Goal: Task Accomplishment & Management: Complete application form

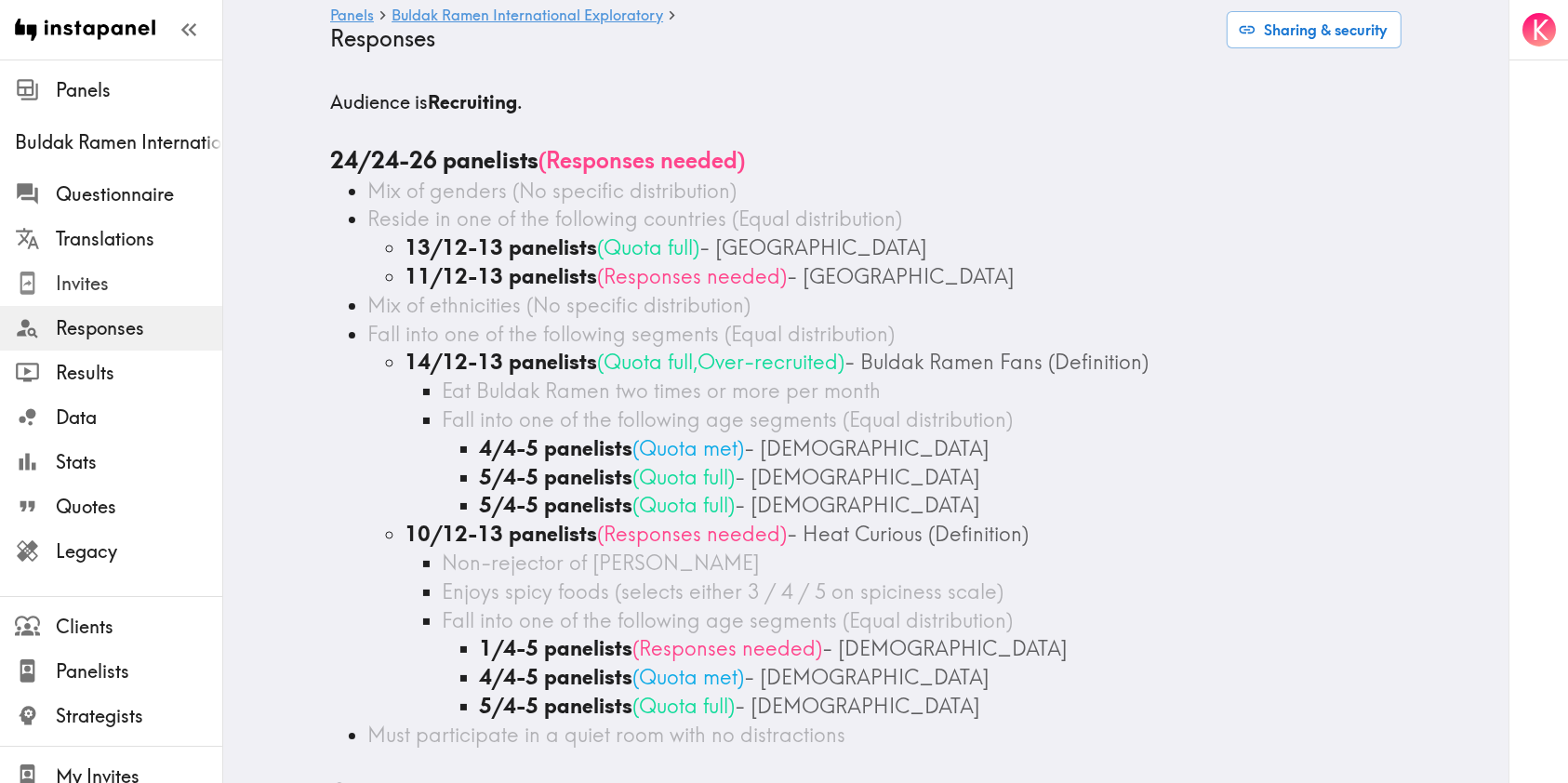
click at [85, 295] on span "Invites" at bounding box center [139, 283] width 167 height 26
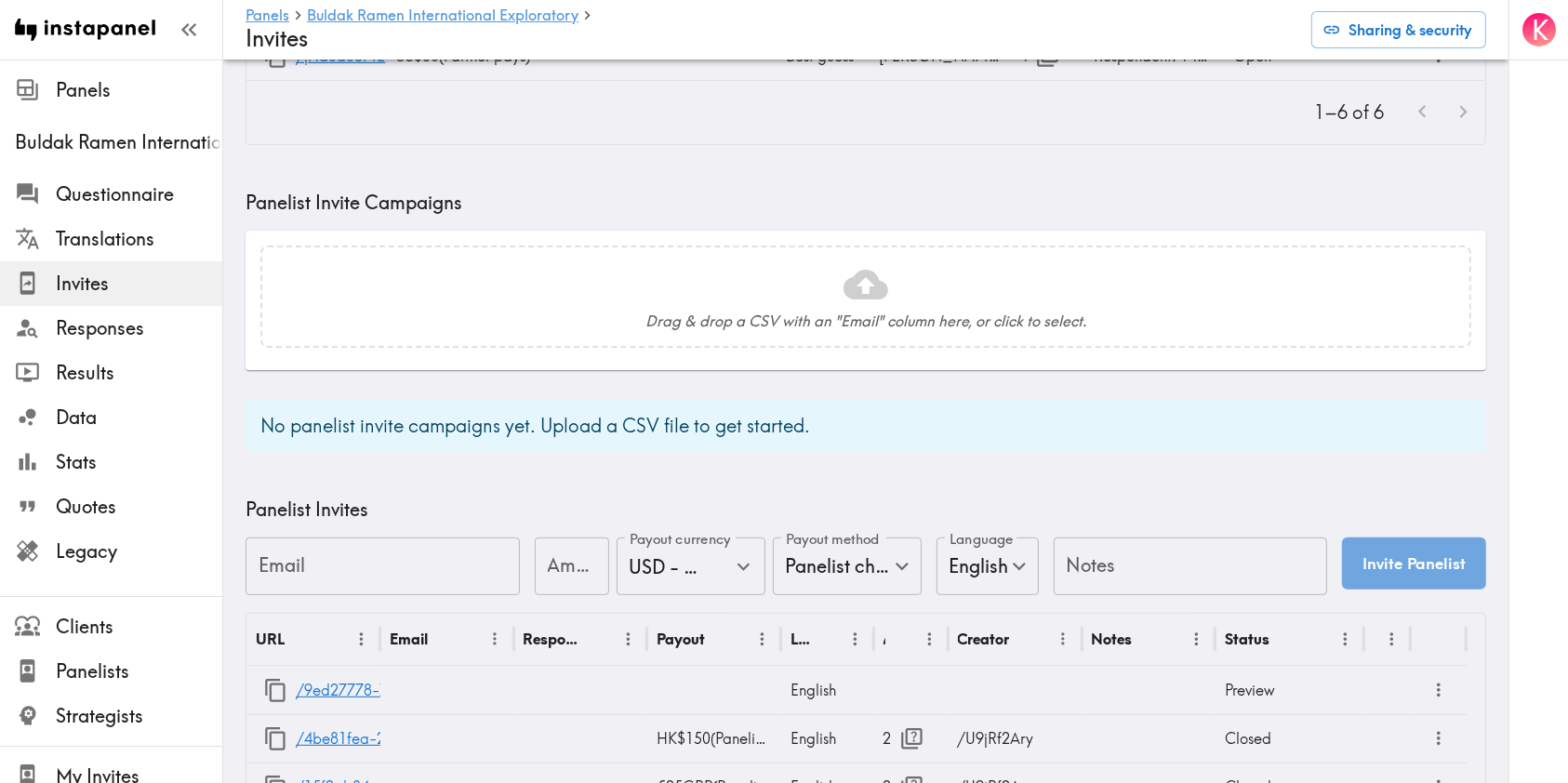
scroll to position [495, 0]
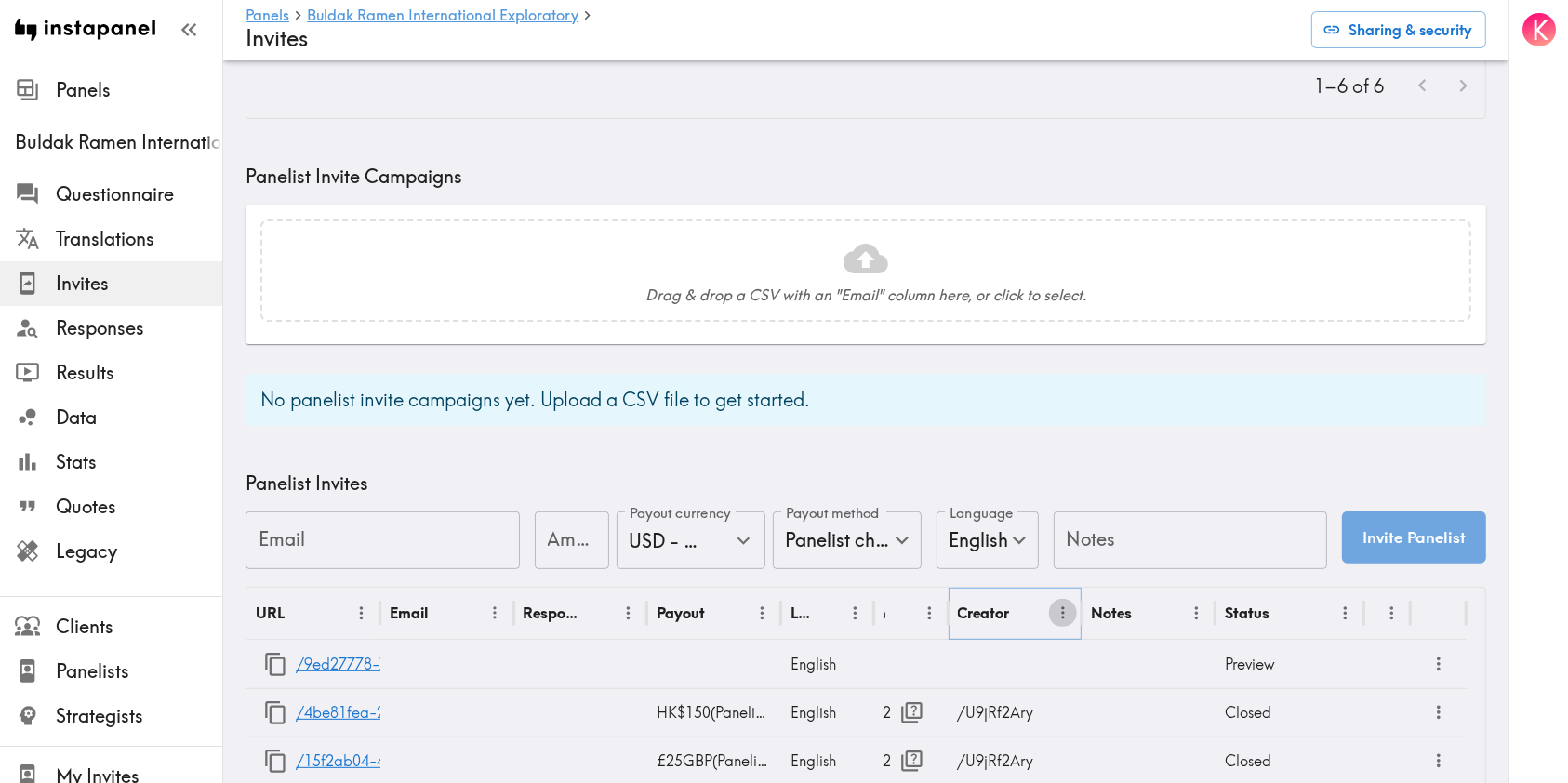
click at [1066, 611] on icon "Menu" at bounding box center [1063, 613] width 19 height 19
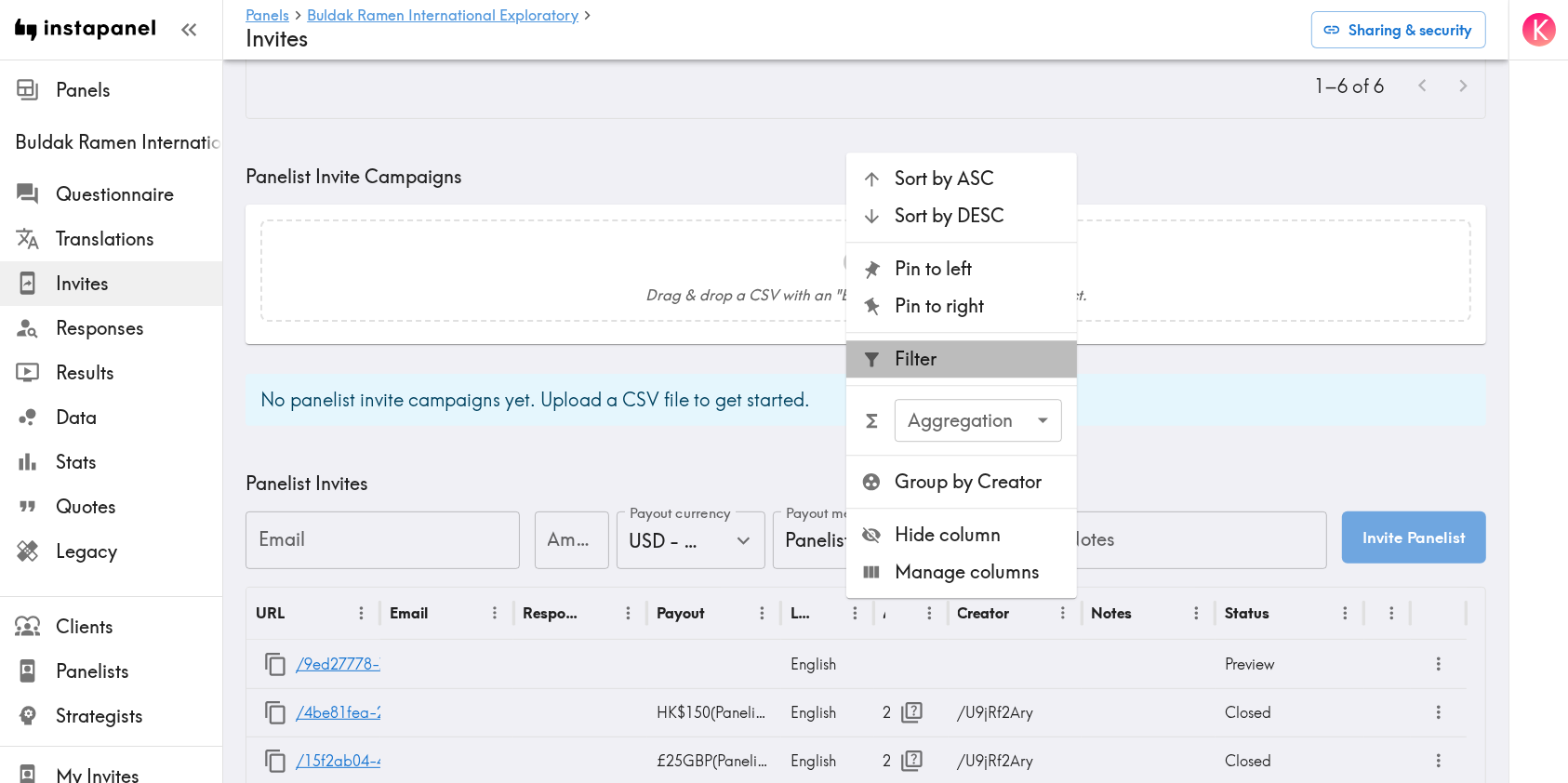
click at [945, 354] on span "Filter" at bounding box center [979, 359] width 168 height 26
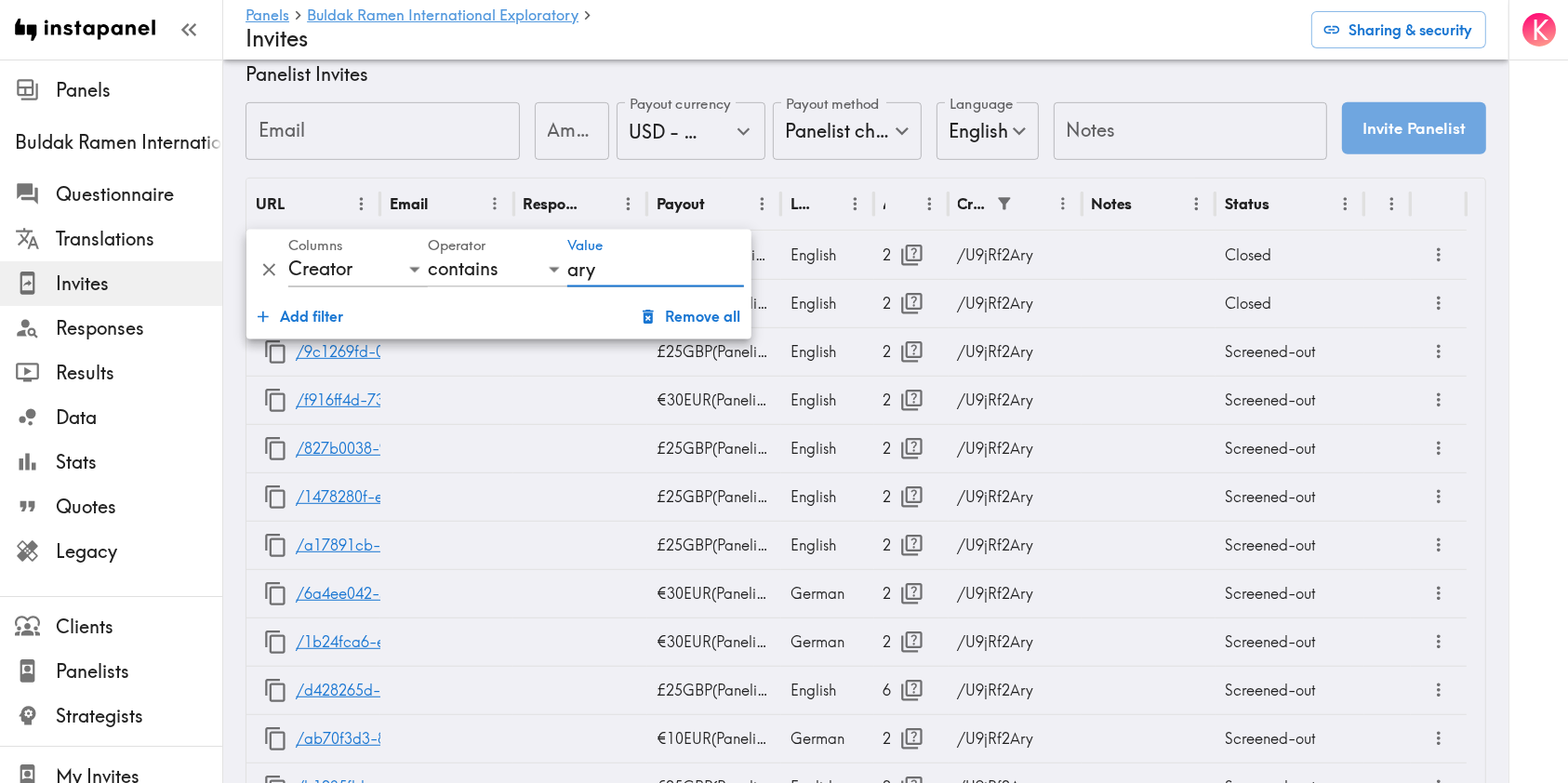
scroll to position [993, 0]
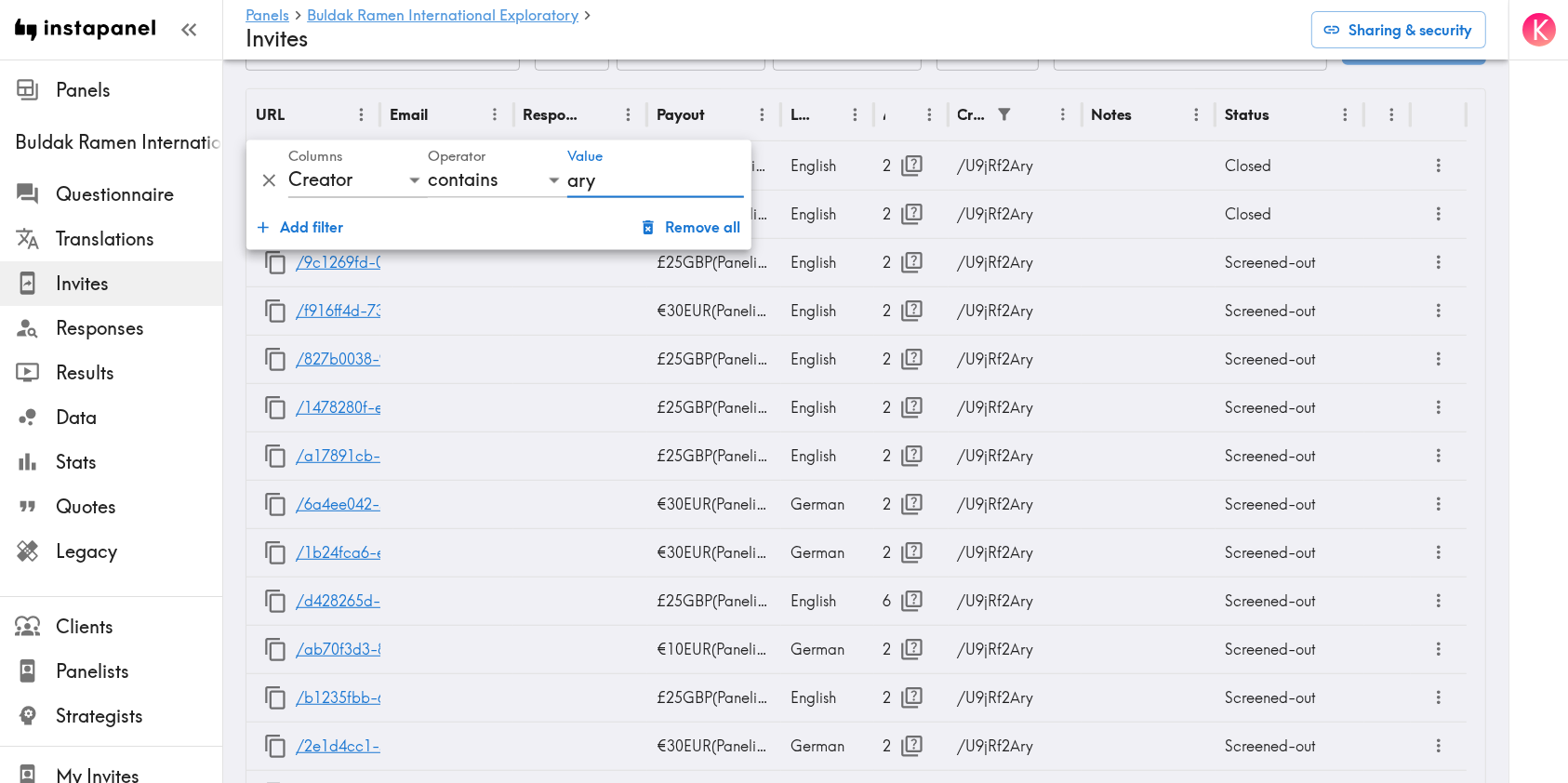
type input "ary"
click at [1520, 227] on div "K" at bounding box center [1538, 391] width 60 height 783
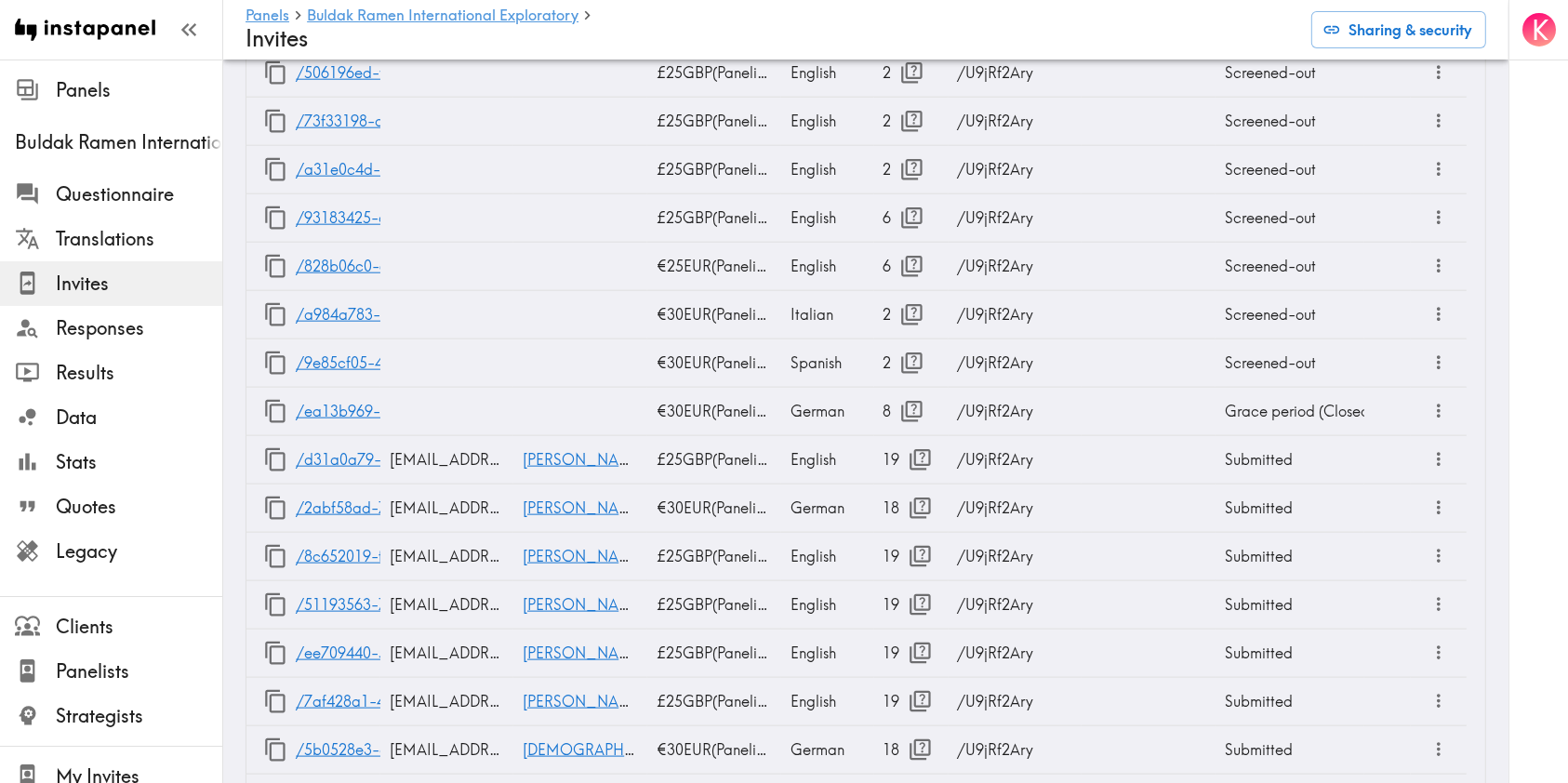
scroll to position [2102, 0]
click at [902, 351] on icon "button" at bounding box center [912, 362] width 25 height 25
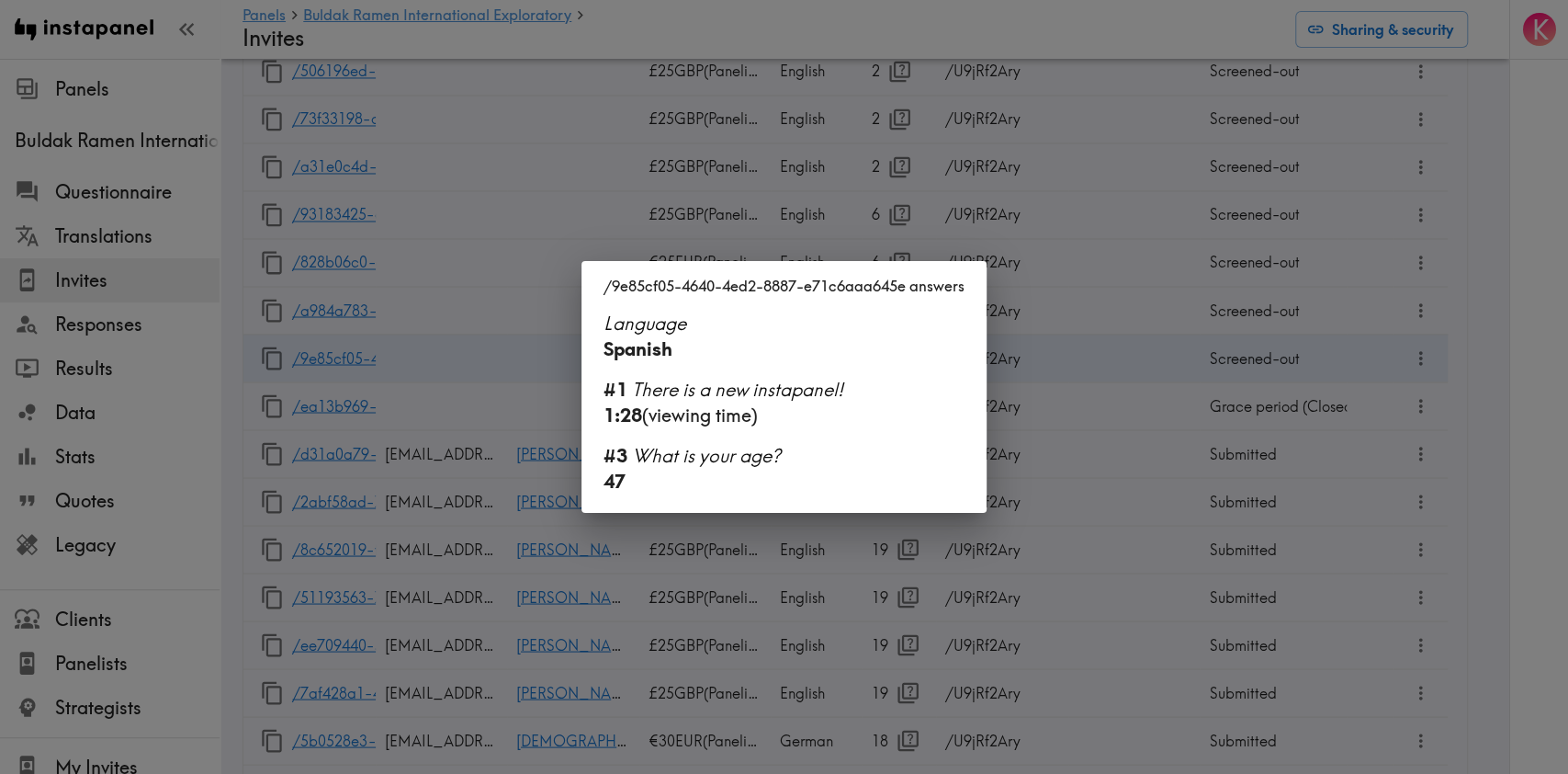
click at [1086, 387] on div "/9e85cf05-4640-4ed2-8887-e71c6aaa645e answers Language Spanish #1 There is a ne…" at bounding box center [784, 387] width 1568 height 774
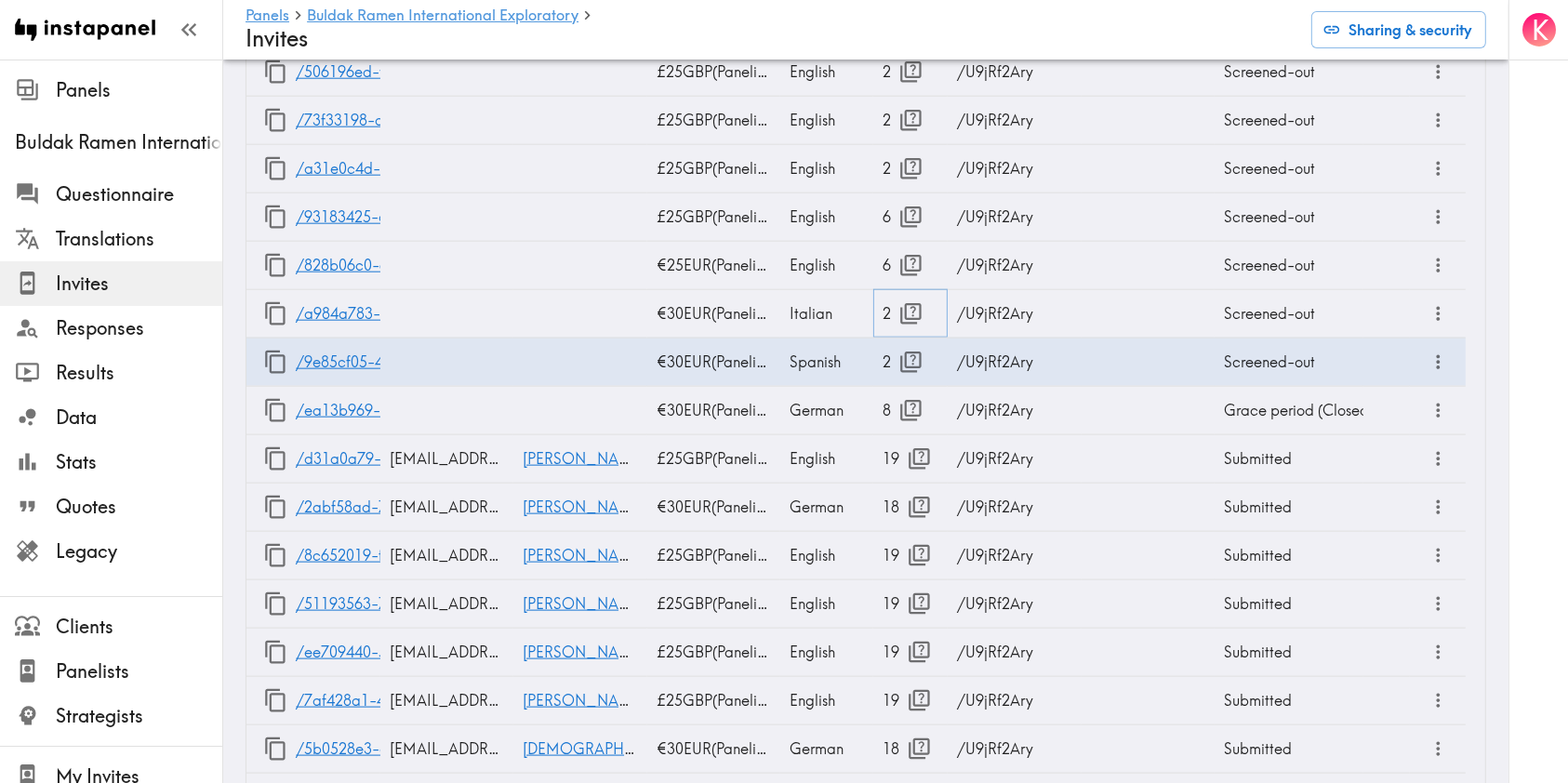
click at [905, 310] on icon "button" at bounding box center [912, 314] width 21 height 21
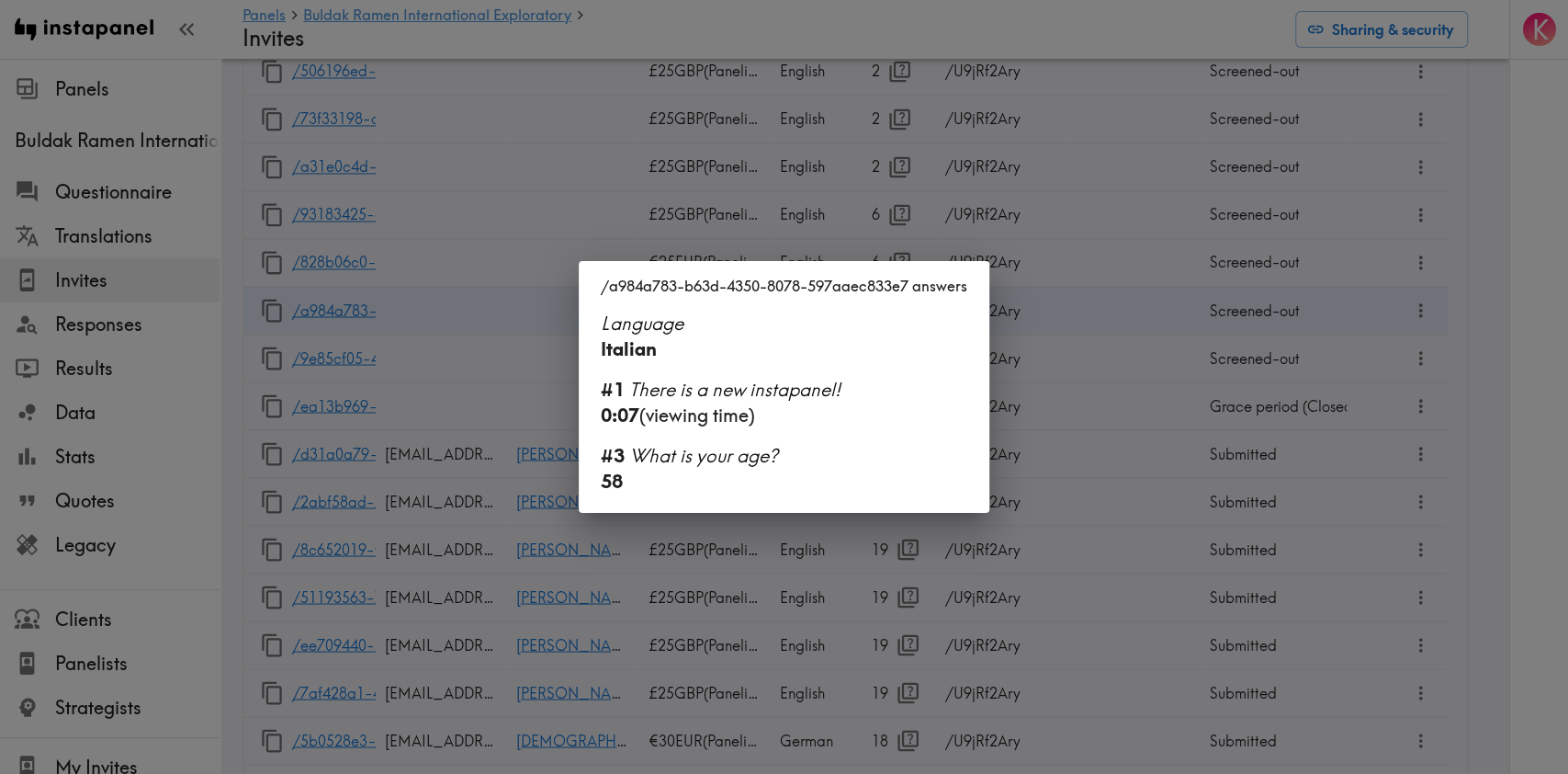
click at [1076, 352] on div "/a984a783-b63d-4350-8078-597aaec833e7 answers Language Italian #1 There is a ne…" at bounding box center [784, 387] width 1568 height 774
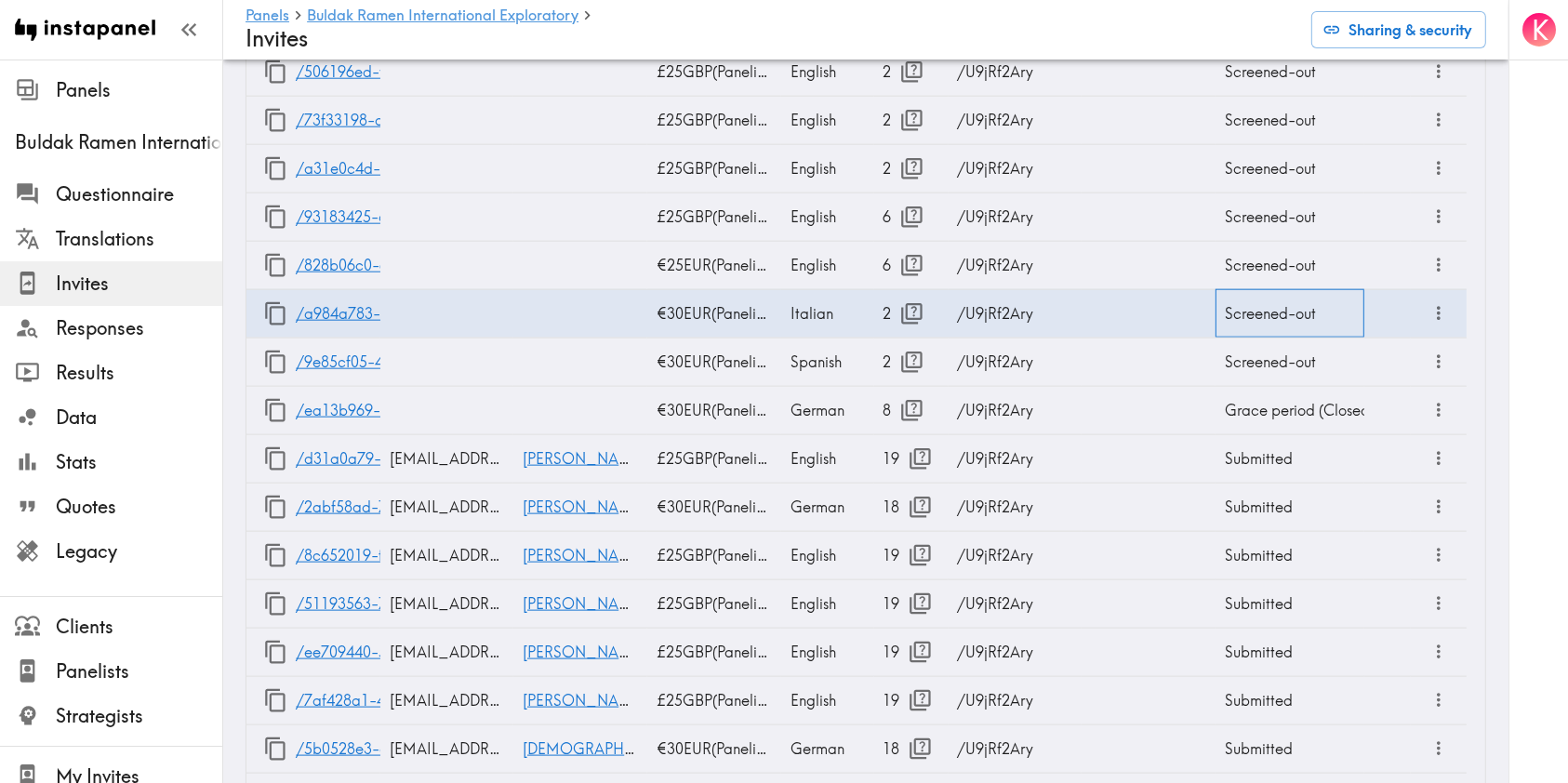
click at [1241, 298] on div "Screened-out" at bounding box center [1290, 313] width 148 height 48
click at [1259, 310] on body "Instapanel - Panels - Buldak Ramen International Exploratory - Invites Panels B…" at bounding box center [784, 428] width 1568 height 4942
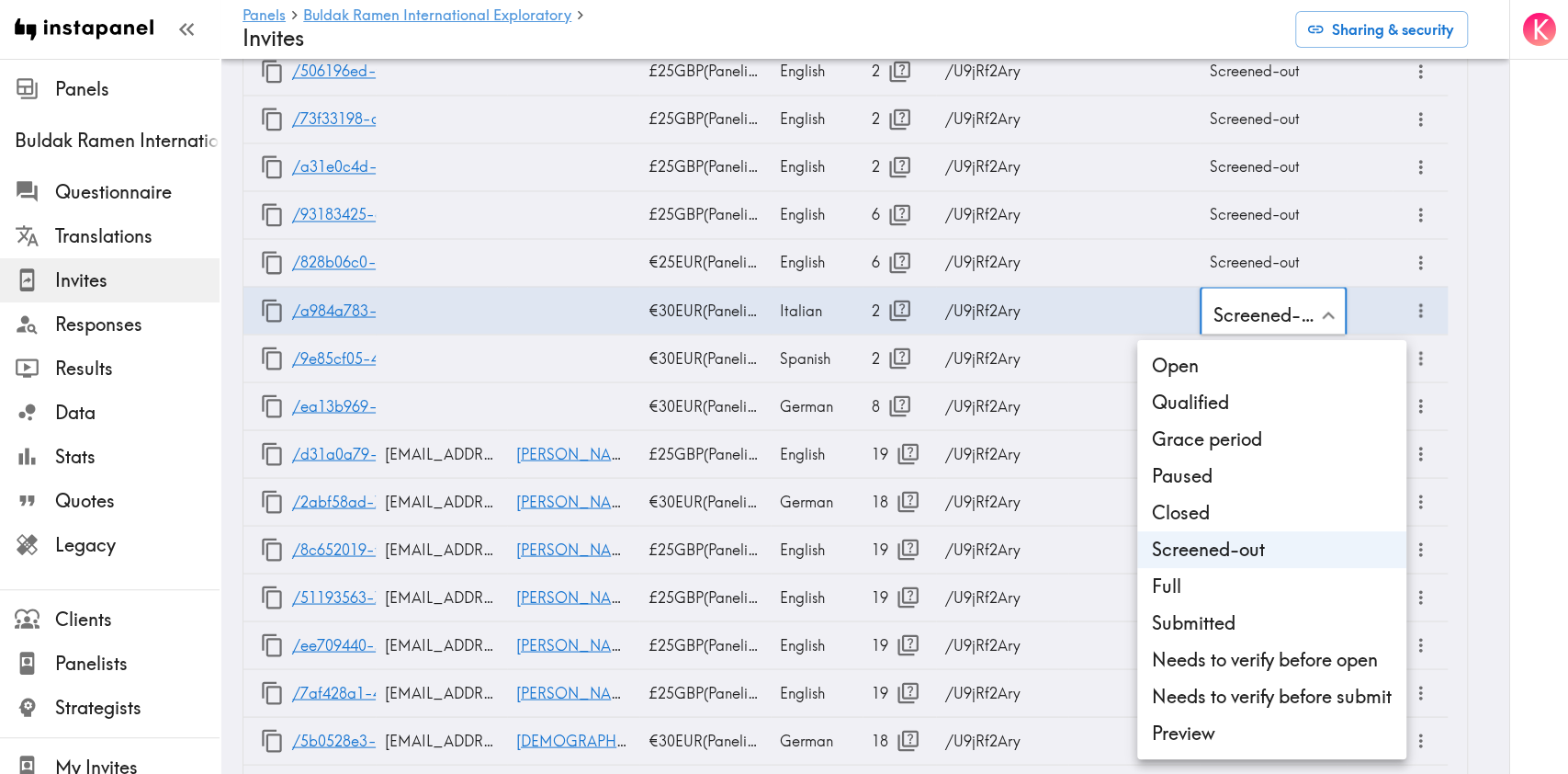
click at [1240, 375] on li "Open" at bounding box center [1271, 366] width 269 height 37
type input "Open"
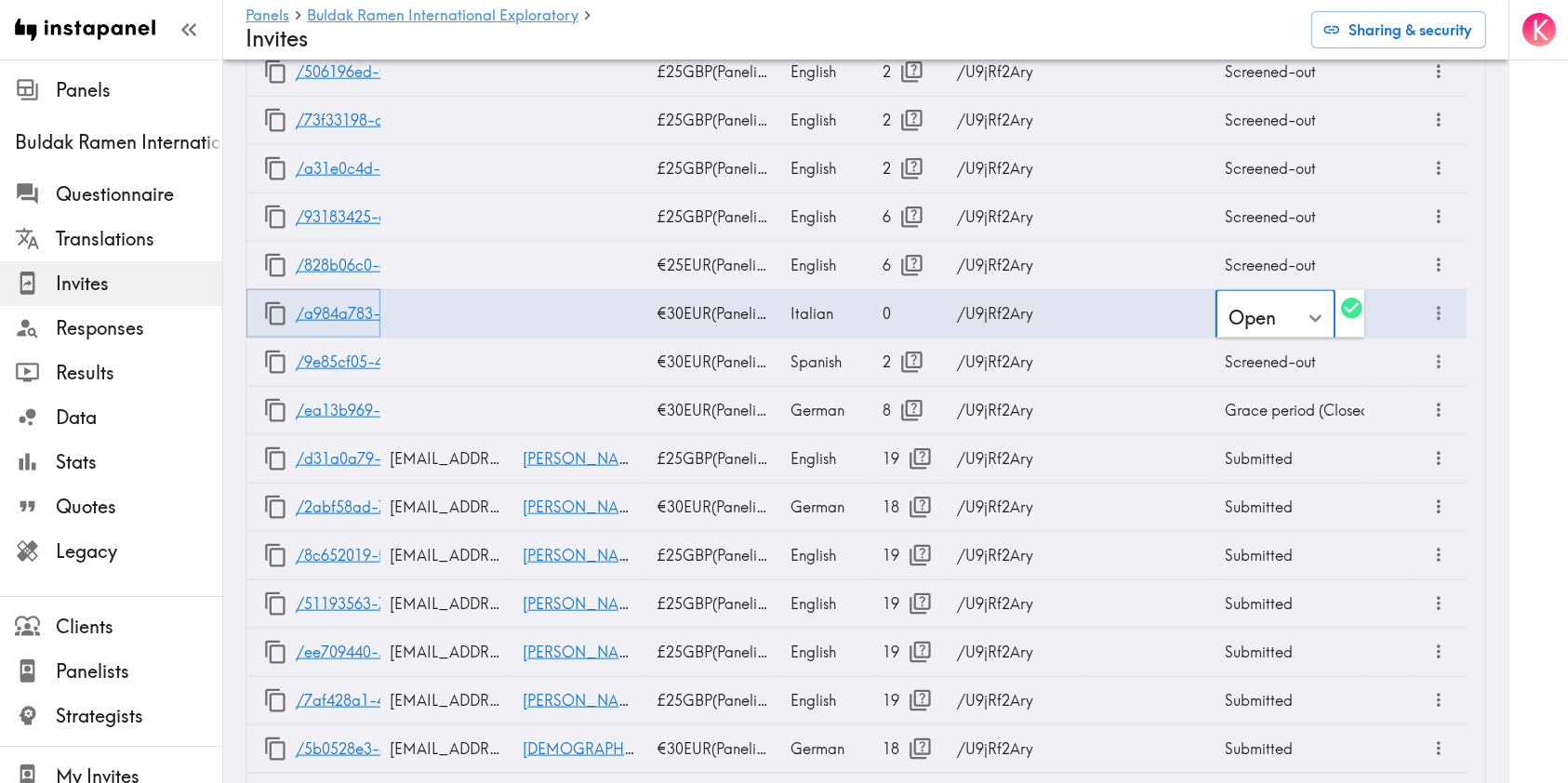
click at [263, 321] on icon "button" at bounding box center [275, 314] width 25 height 25
click at [275, 316] on icon "button" at bounding box center [275, 314] width 25 height 25
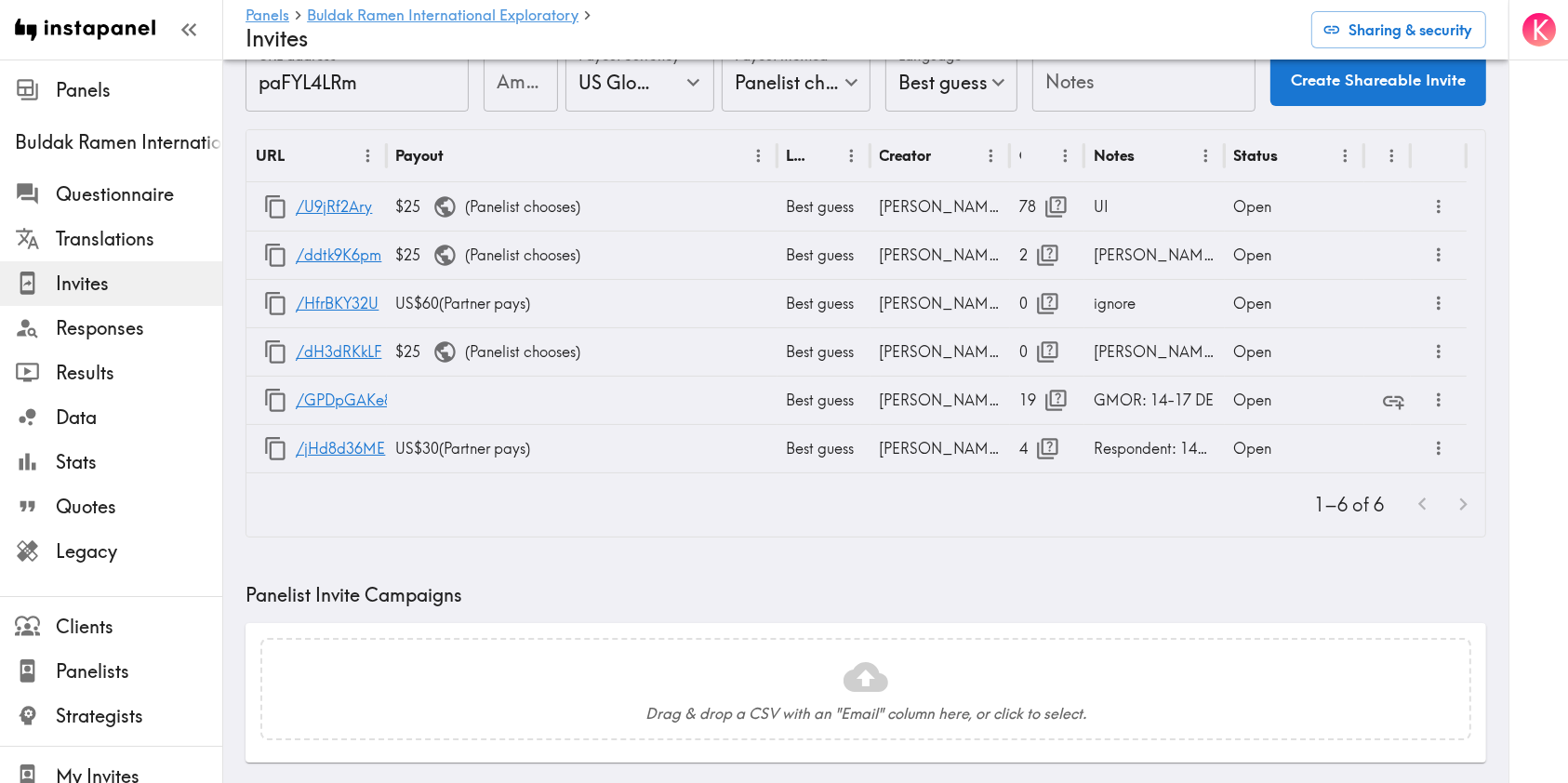
scroll to position [0, 0]
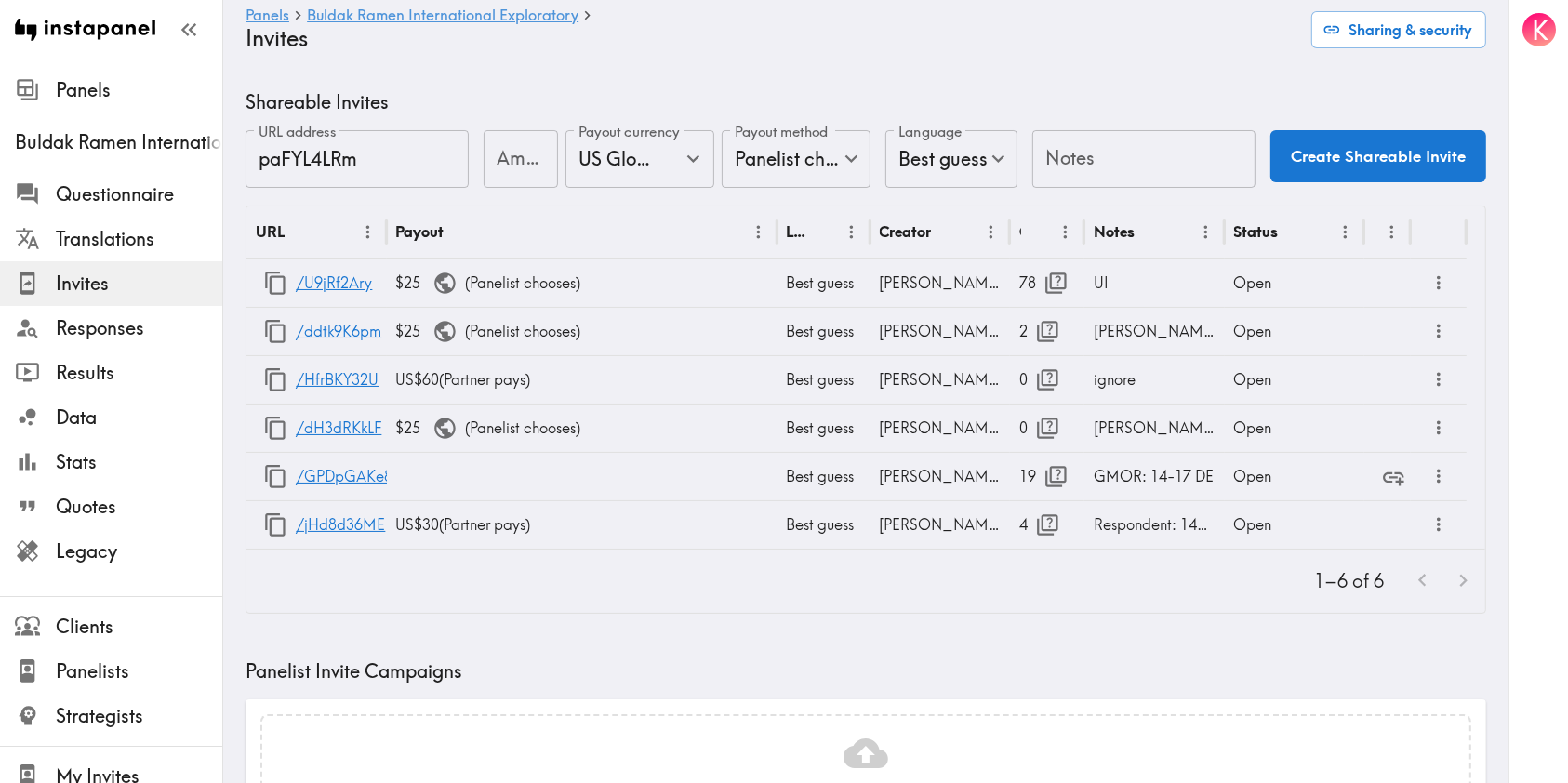
click at [1085, 170] on input "Notes" at bounding box center [1144, 159] width 223 height 58
type input "[PERSON_NAME] referral"
click at [513, 148] on div "Amount Amount" at bounding box center [520, 160] width 74 height 61
type input "30"
click at [614, 172] on input "US Global Equivalent - converted and cost-of-living adjusted" at bounding box center [614, 159] width 80 height 40
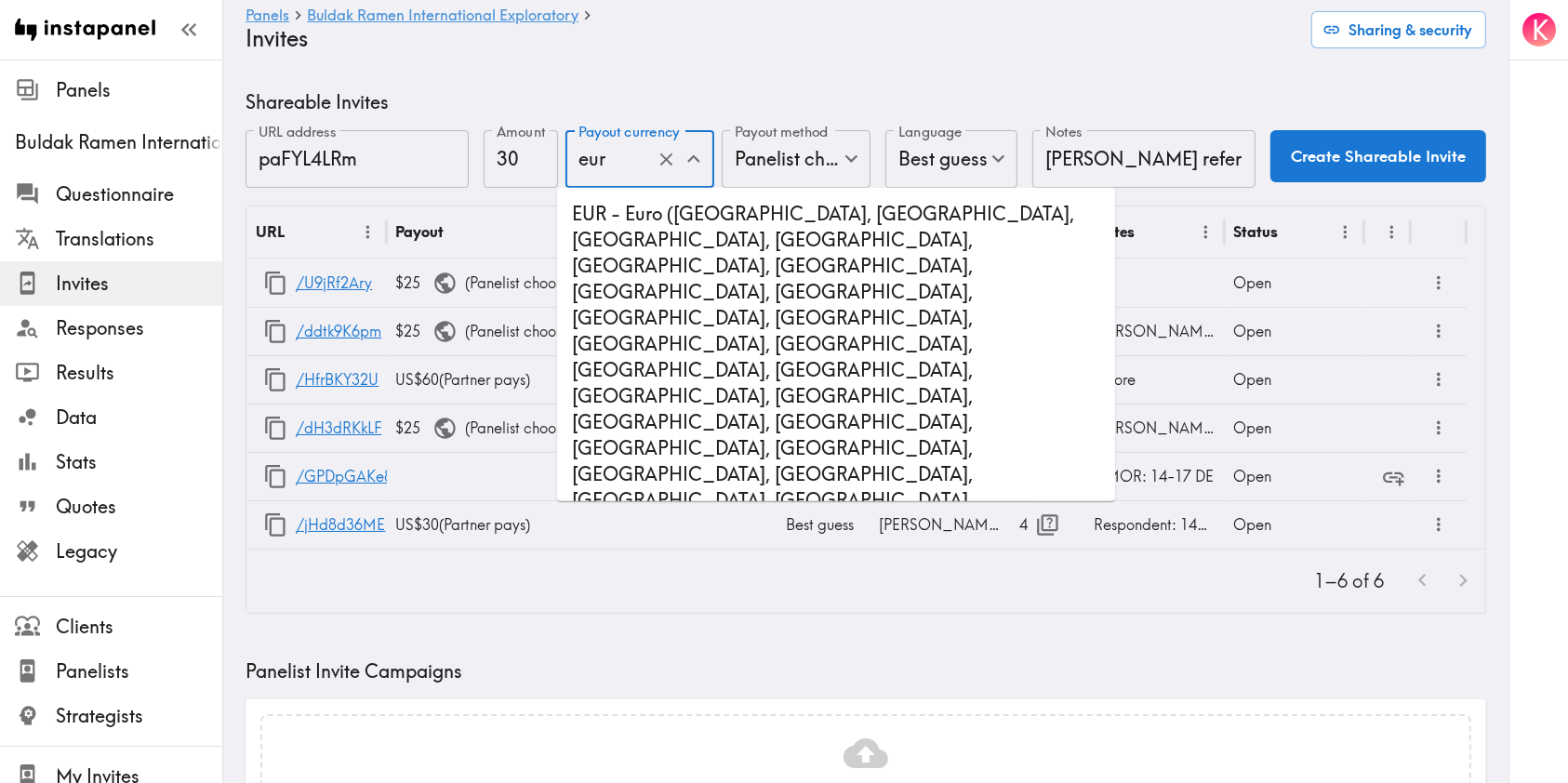
click at [715, 278] on li "EUR - Euro ([GEOGRAPHIC_DATA], [GEOGRAPHIC_DATA], [GEOGRAPHIC_DATA], [GEOGRAPHI…" at bounding box center [835, 435] width 558 height 480
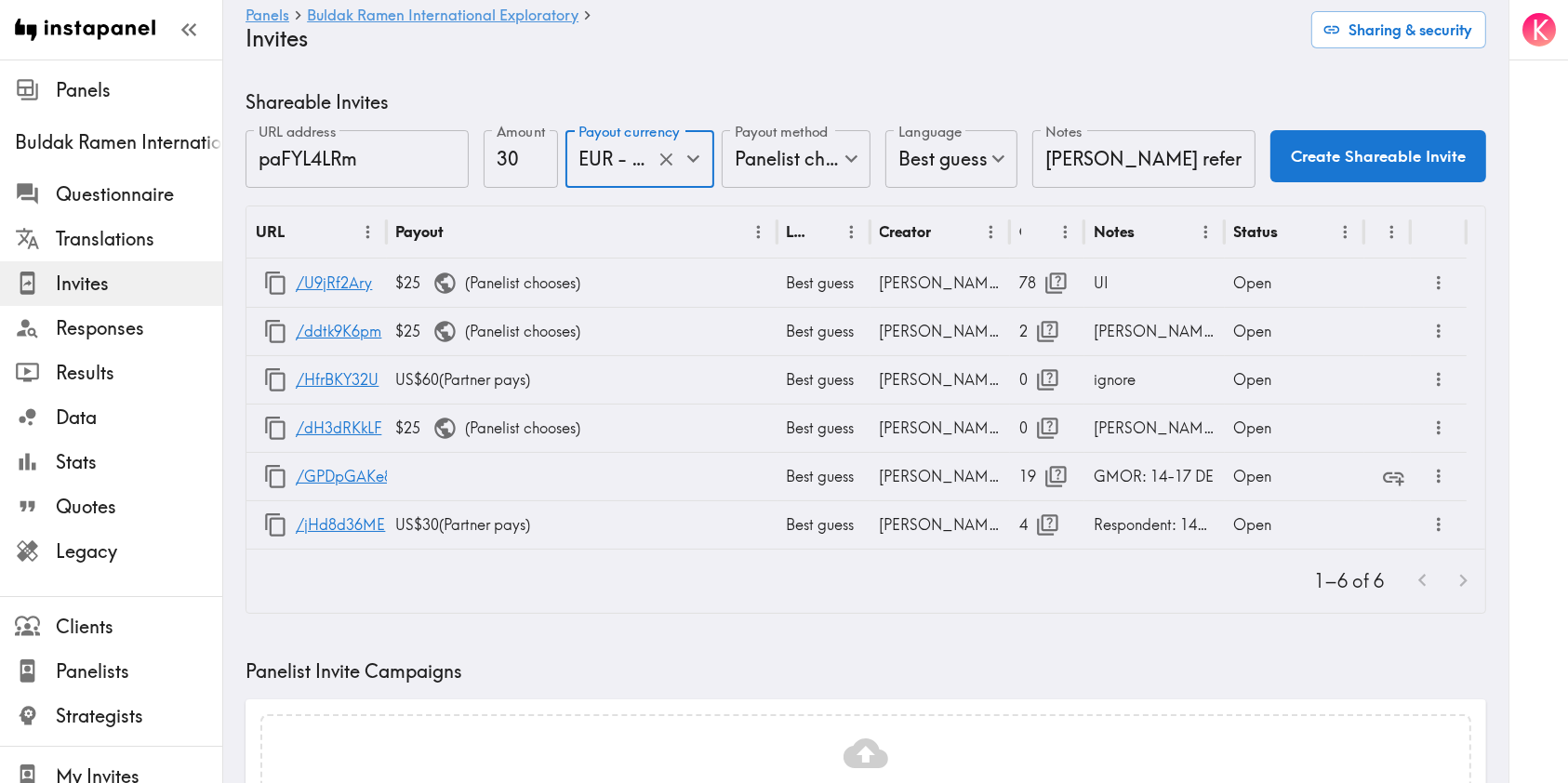
type input "EUR - Euro ([GEOGRAPHIC_DATA], [GEOGRAPHIC_DATA], [GEOGRAPHIC_DATA], [GEOGRAPHI…"
click at [1343, 148] on button "Create Shareable Invite" at bounding box center [1378, 156] width 216 height 52
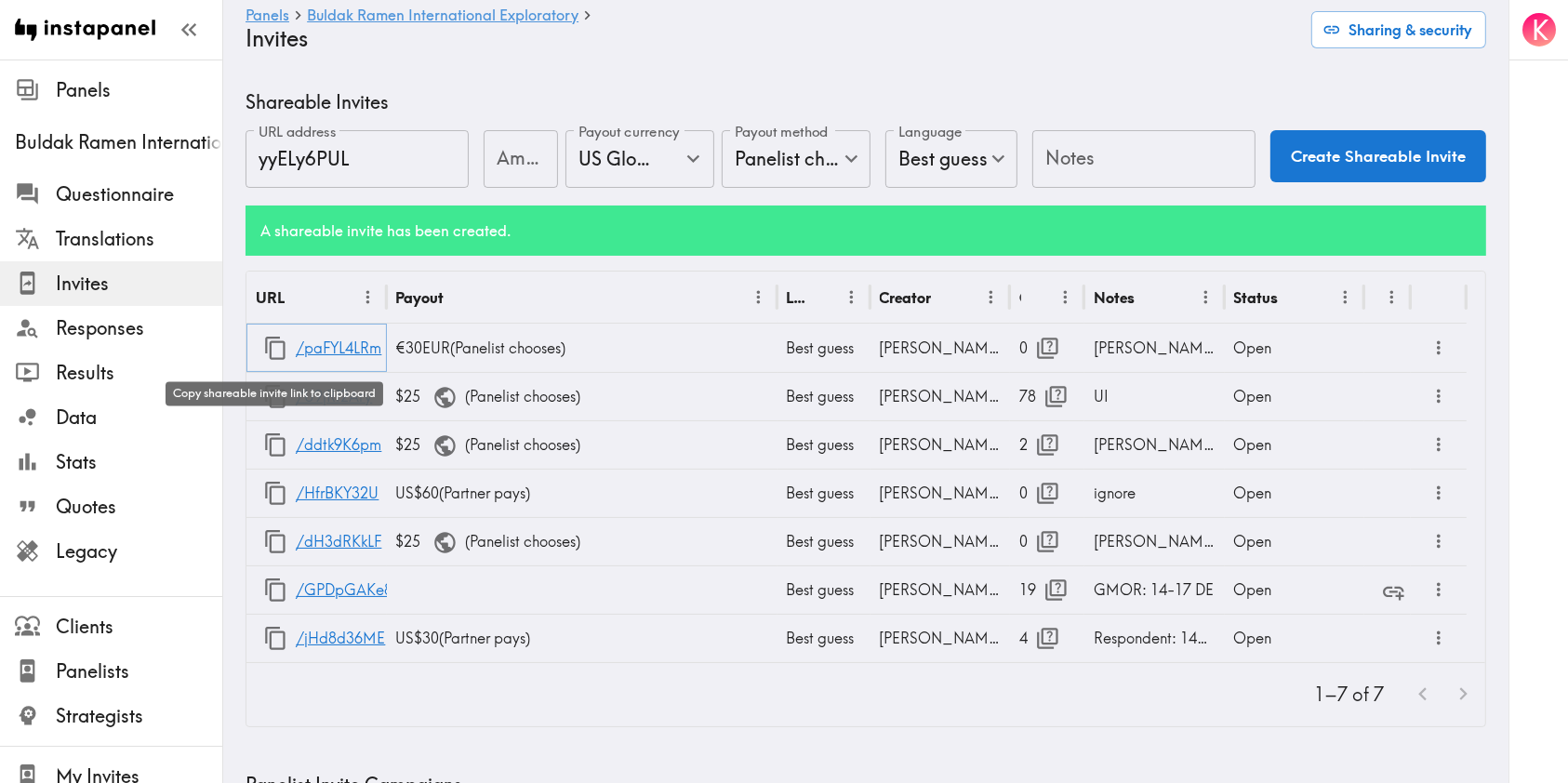
click at [276, 352] on icon "button" at bounding box center [275, 349] width 25 height 25
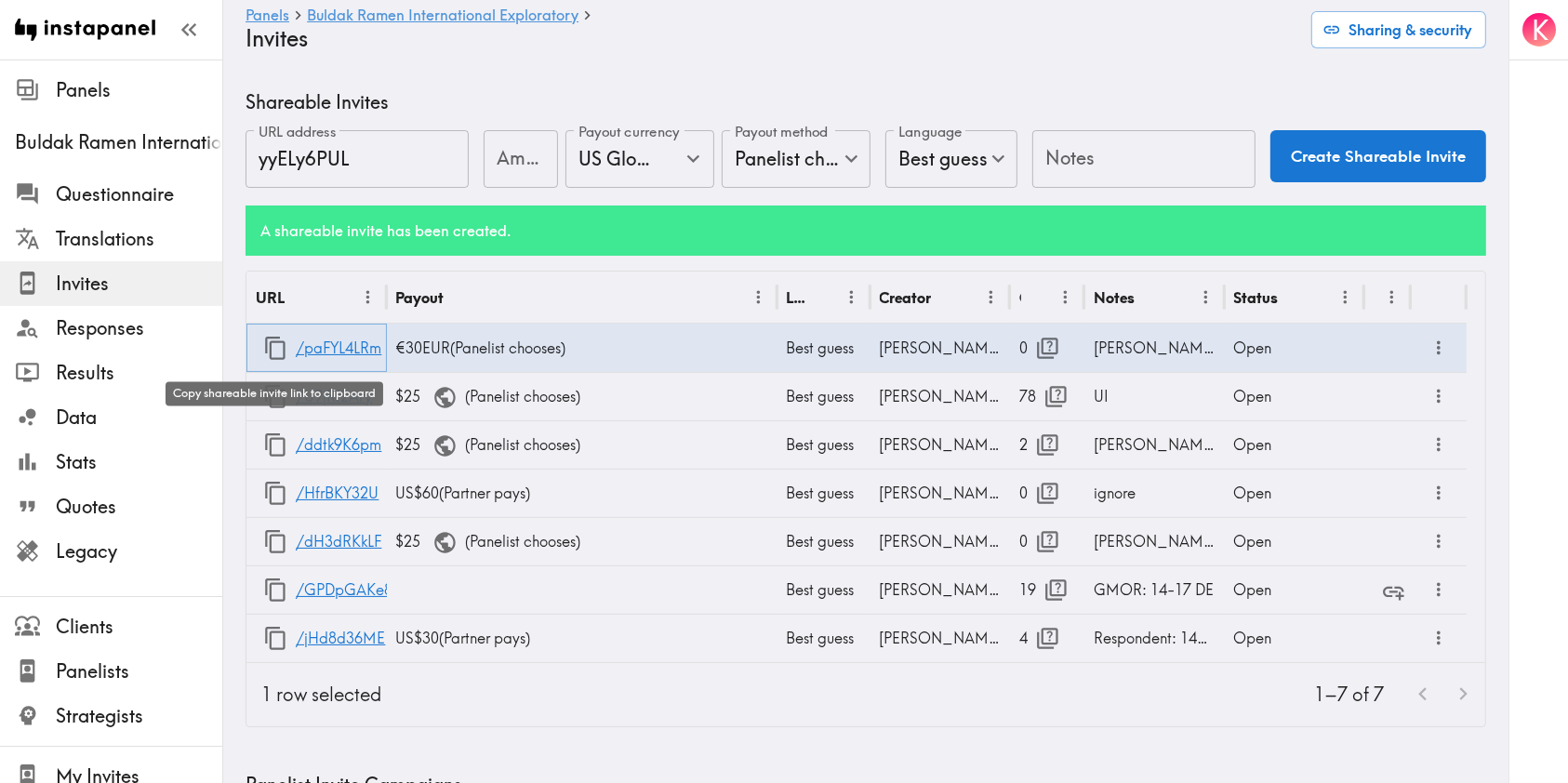
click at [276, 352] on icon "button" at bounding box center [275, 349] width 25 height 25
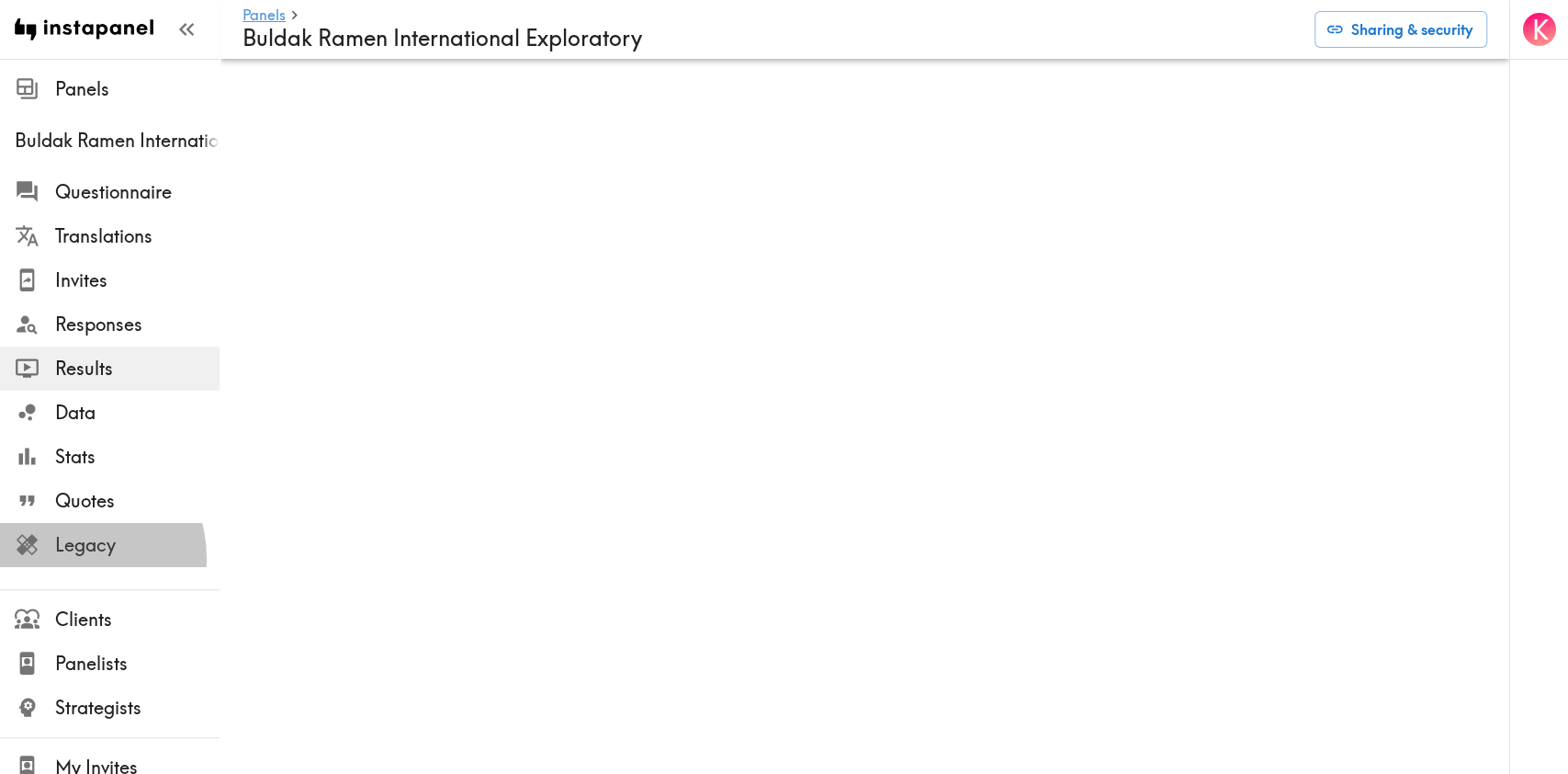
click at [67, 557] on span "Legacy" at bounding box center [137, 545] width 165 height 33
